Goal: Transaction & Acquisition: Purchase product/service

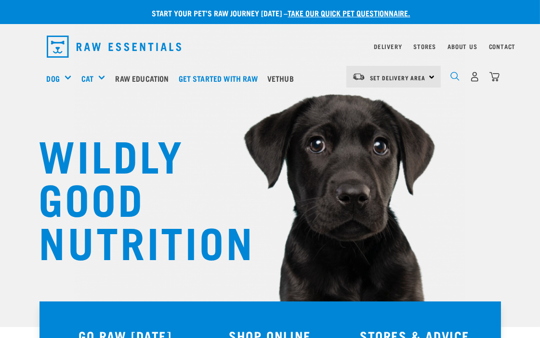
click at [454, 77] on img "dropdown navigation" at bounding box center [454, 76] width 9 height 9
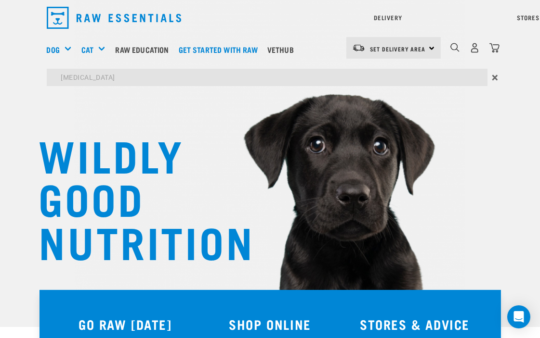
type input "mucosa"
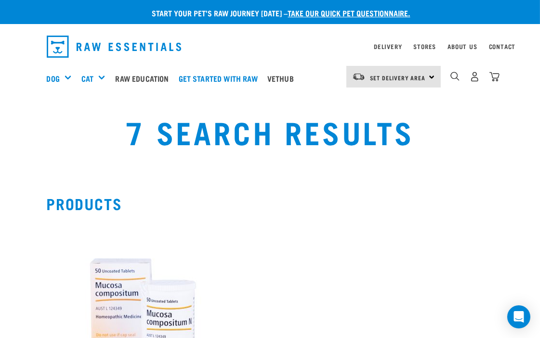
scroll to position [53, 0]
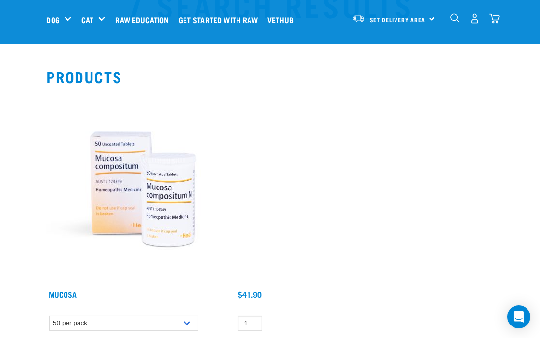
click at [108, 193] on img at bounding box center [143, 189] width 193 height 193
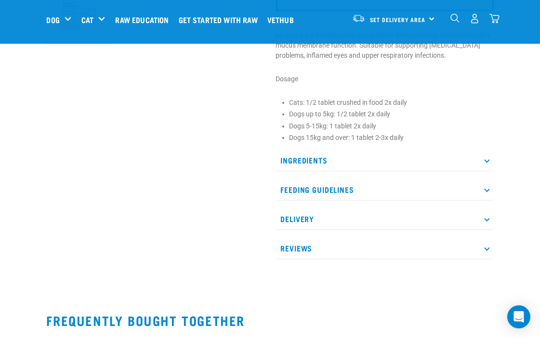
scroll to position [321, 0]
